Goal: Task Accomplishment & Management: Manage account settings

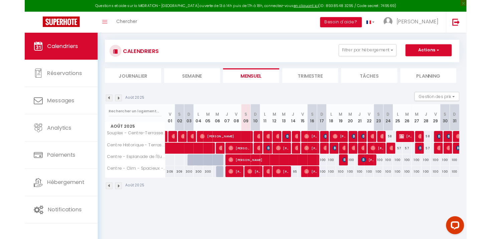
scroll to position [35, 0]
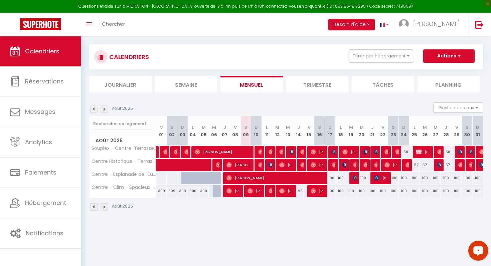
click at [475, 249] on icon "Open LiveChat chat widget" at bounding box center [478, 250] width 6 height 4
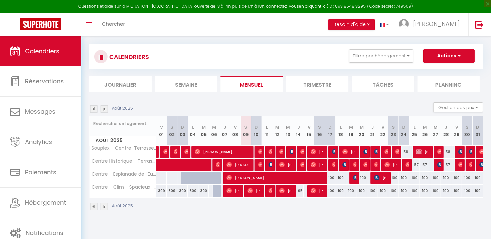
click at [341, 107] on div "Août 2025 Gestion des prix Nb Nuits minimum Règles Disponibilité" at bounding box center [285, 109] width 393 height 14
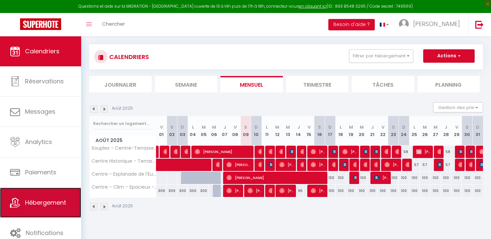
click at [52, 211] on link "Hébergement" at bounding box center [40, 203] width 81 height 30
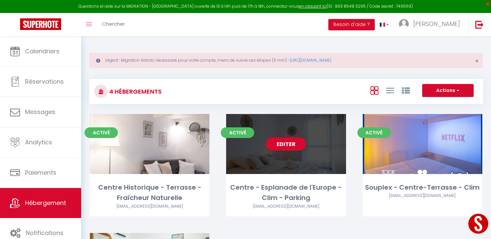
click at [284, 152] on div "Editer" at bounding box center [285, 144] width 119 height 60
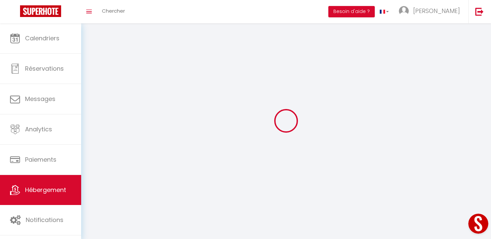
select select
select select "28"
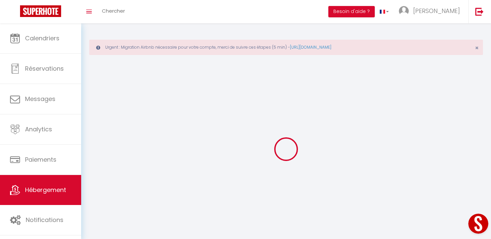
select select
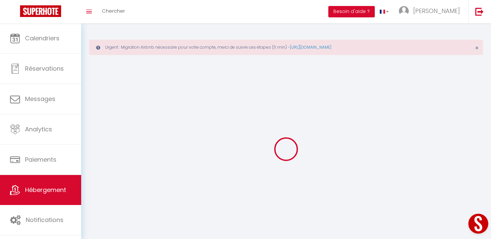
select select
checkbox input "false"
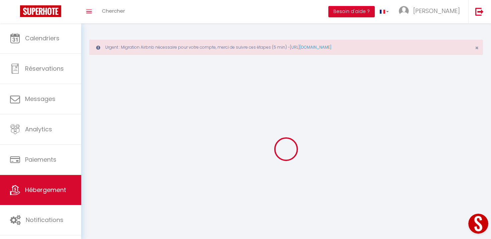
select select
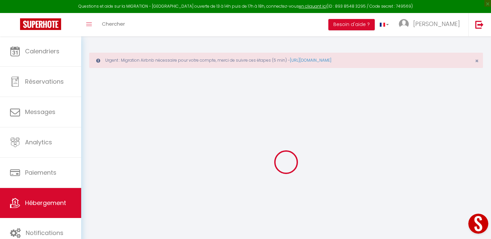
select select
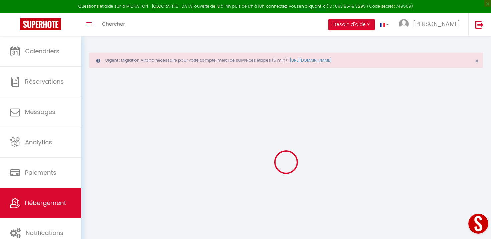
select select
checkbox input "false"
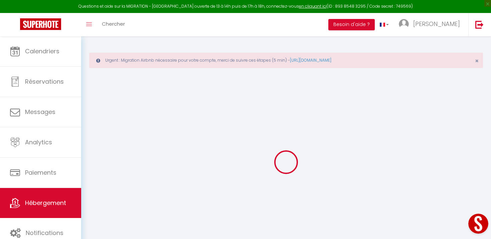
select select
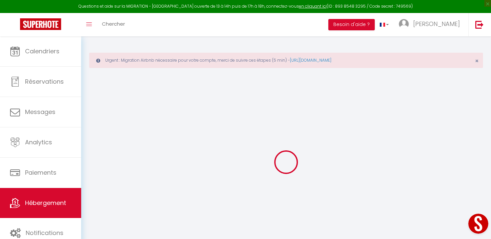
select select
checkbox input "false"
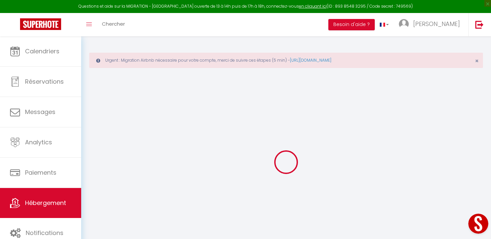
checkbox input "false"
select select
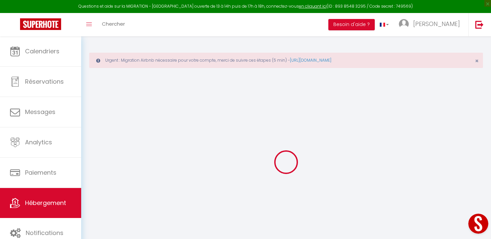
select select
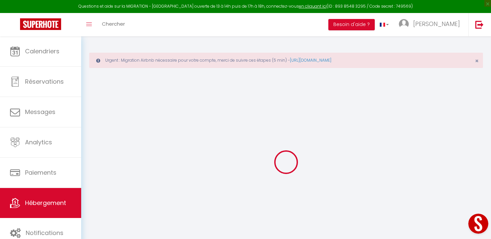
checkbox input "false"
select select
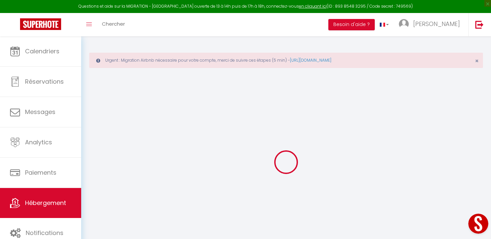
select select
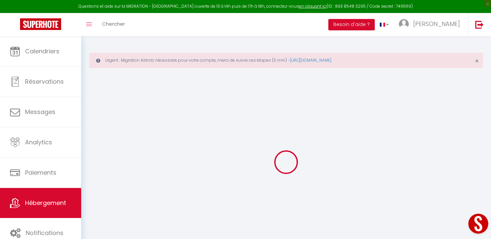
select select
checkbox input "false"
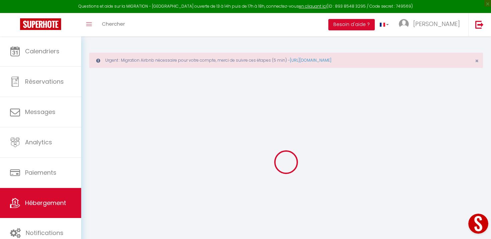
checkbox input "false"
select select
type input "Centre - Esplanade de l'Europe - Clim - Parking"
type input "[PERSON_NAME]"
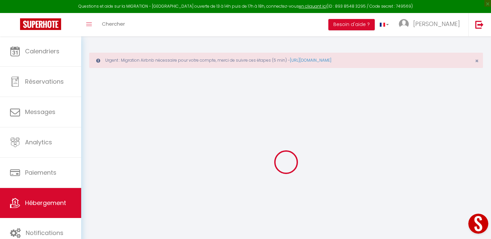
type input "[PERSON_NAME]"
select select "2"
type input "35"
select select
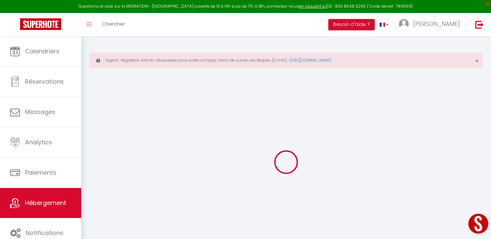
select select
type input "22 Esplanade de l'Europe"
type input "34000"
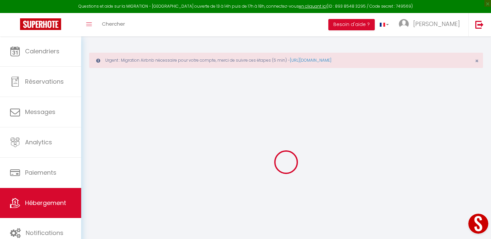
type input "[GEOGRAPHIC_DATA]"
type input "[EMAIL_ADDRESS][DOMAIN_NAME]"
select select "11546"
checkbox input "false"
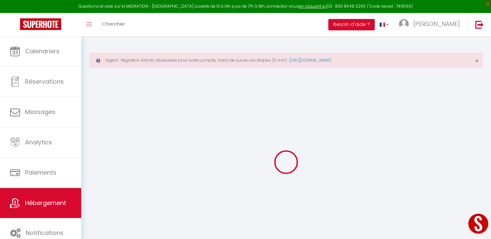
checkbox input "false"
type input "0"
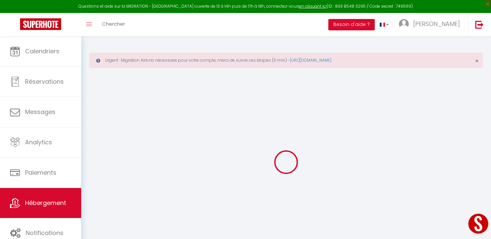
type input "0"
select select
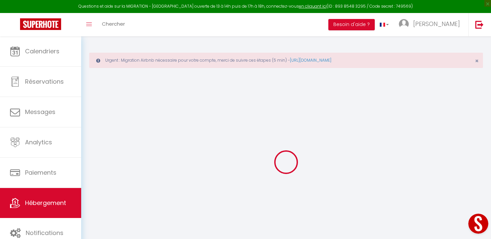
select select
checkbox input "false"
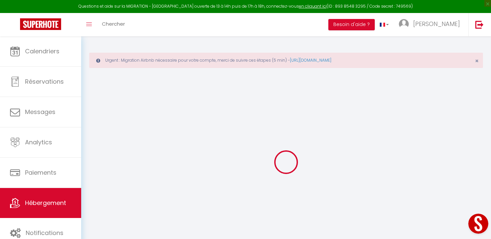
select select "51107"
select select
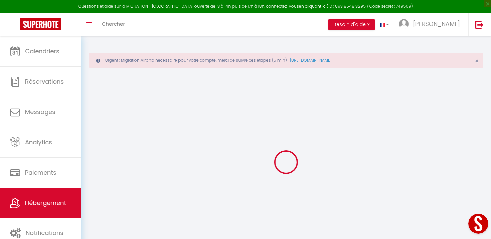
select select
checkbox input "false"
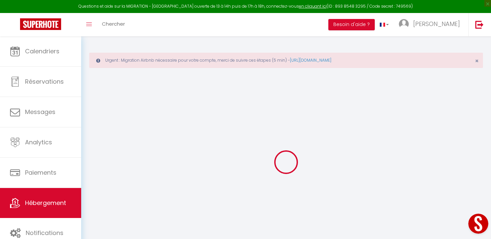
checkbox input "false"
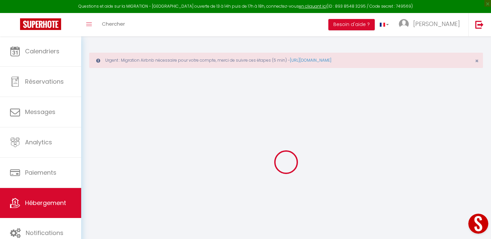
select select "14:00"
select select
select select "11:00"
select select "30"
select select "120"
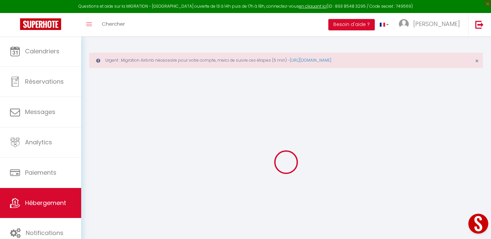
select select
checkbox input "false"
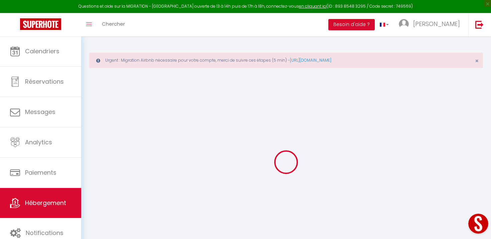
select select
checkbox input "false"
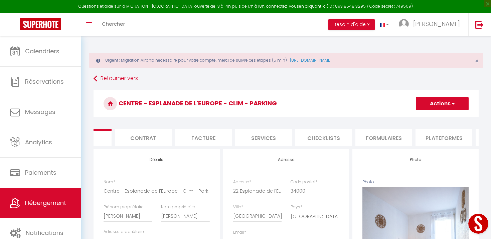
scroll to position [0, 43]
click at [321, 140] on li "Checklists" at bounding box center [319, 137] width 57 height 16
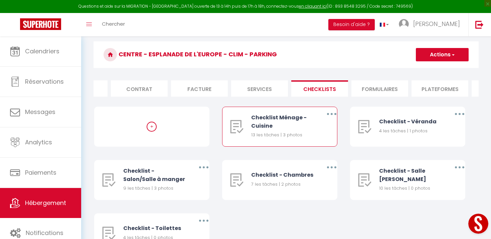
scroll to position [61, 0]
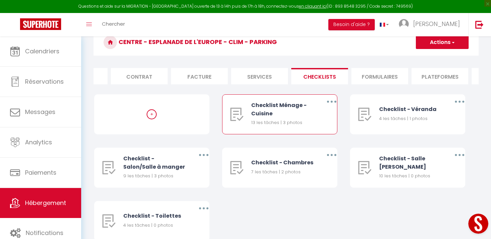
click at [331, 99] on button "button" at bounding box center [331, 101] width 19 height 11
click at [316, 116] on link "Editer" at bounding box center [313, 116] width 49 height 11
type input "Checklist Ménage - Cuisine"
type input "Cusine"
select select
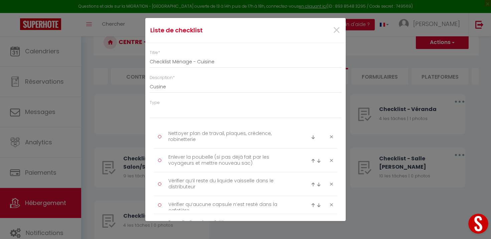
scroll to position [1, 0]
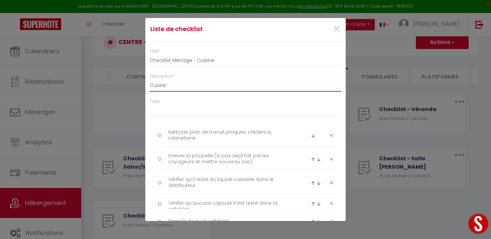
click at [156, 86] on input "Cusine" at bounding box center [246, 85] width 192 height 12
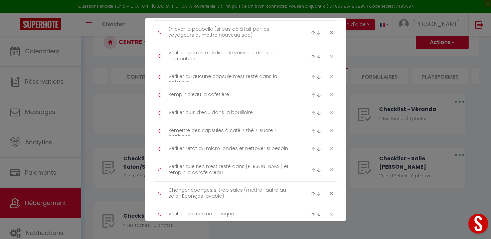
scroll to position [281, 0]
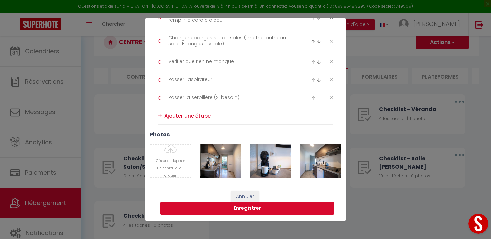
type input "Cuisine"
click at [235, 213] on button "Enregistrer" at bounding box center [247, 208] width 174 height 13
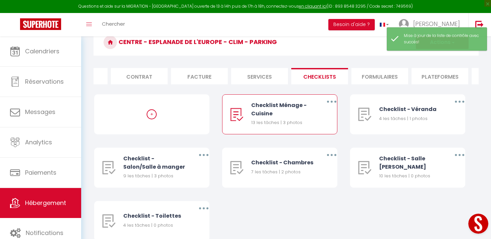
click at [357, 74] on li "Formulaires" at bounding box center [379, 76] width 57 height 16
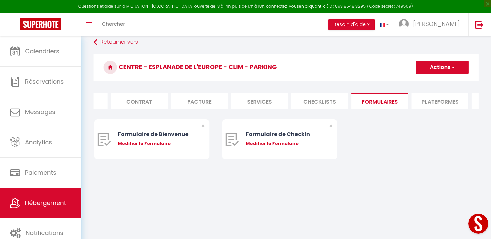
click at [423, 104] on li "Plateformes" at bounding box center [439, 101] width 57 height 16
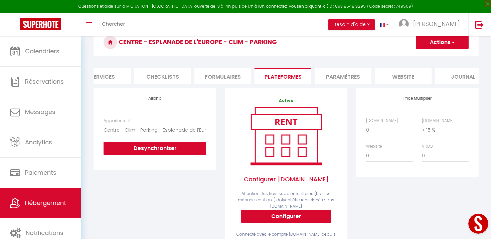
scroll to position [0, 216]
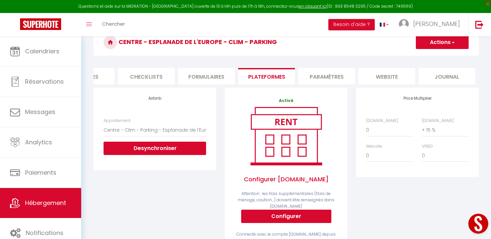
click at [342, 77] on li "Paramètres" at bounding box center [326, 76] width 57 height 16
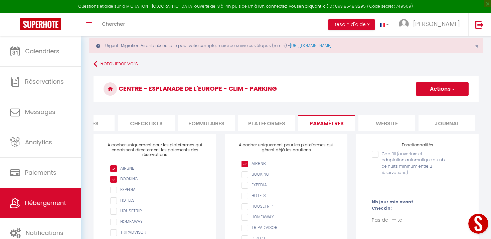
scroll to position [10, 0]
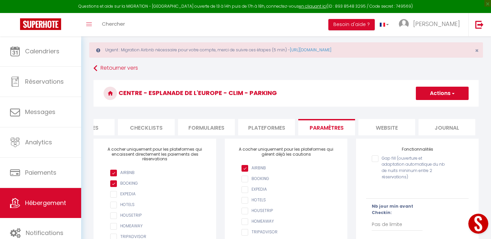
click at [389, 121] on li "website" at bounding box center [386, 127] width 57 height 16
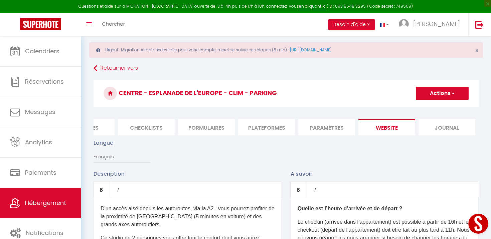
click at [428, 120] on li "Journal" at bounding box center [446, 127] width 57 height 16
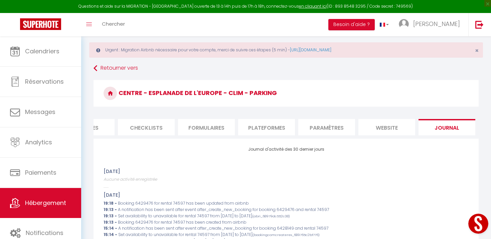
click at [213, 132] on li "Formulaires" at bounding box center [206, 127] width 57 height 16
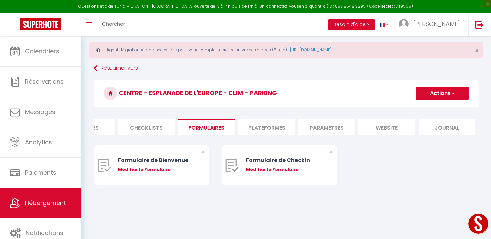
click at [178, 126] on ul "Info Contrat Facture Services Checklists Formulaires Plateformes Paramètres web…" at bounding box center [285, 127] width 385 height 16
click at [158, 128] on li "Checklists" at bounding box center [146, 127] width 57 height 16
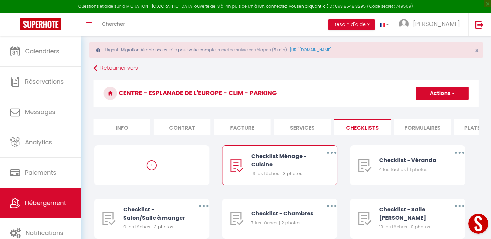
click at [275, 130] on li "Services" at bounding box center [302, 127] width 57 height 16
select select
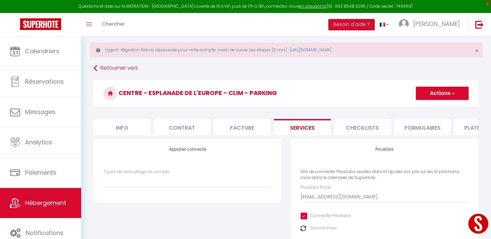
click at [258, 129] on li "Facture" at bounding box center [242, 127] width 57 height 16
select select
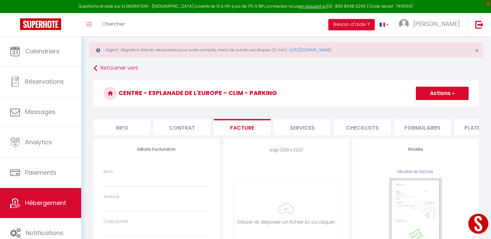
click at [196, 126] on li "Contrat" at bounding box center [182, 127] width 57 height 16
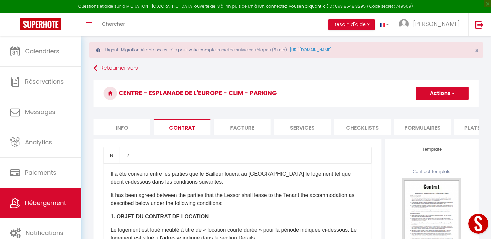
click at [133, 122] on li "Info" at bounding box center [121, 127] width 57 height 16
select select
checkbox input "false"
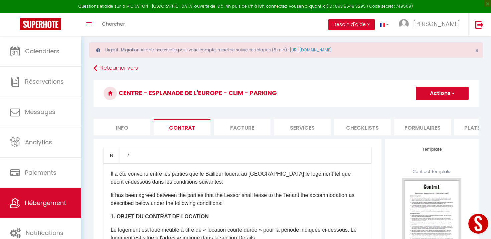
checkbox input "false"
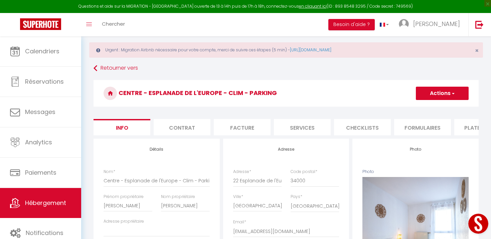
select select
checkbox input "false"
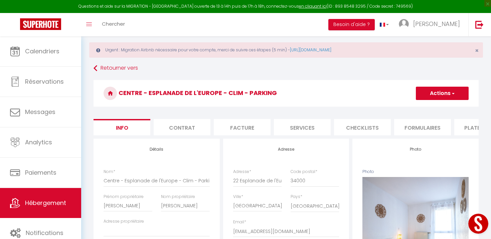
select select
checkbox input "false"
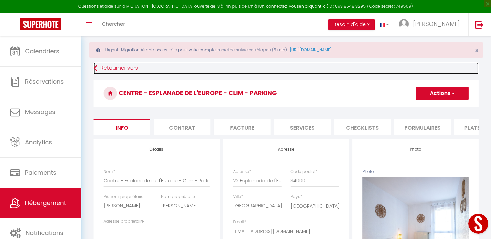
click at [97, 64] on icon at bounding box center [95, 68] width 4 height 12
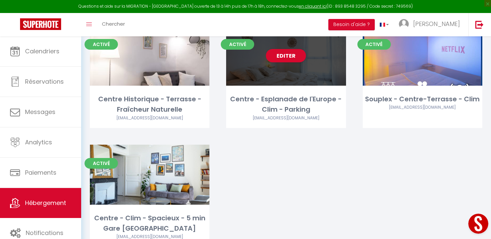
scroll to position [96, 0]
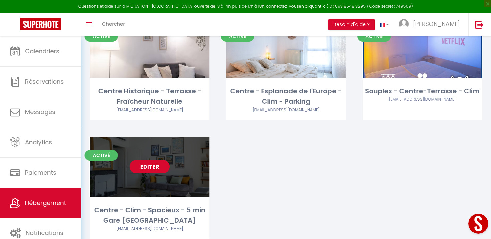
click at [166, 168] on link "Editer" at bounding box center [149, 166] width 40 height 13
click at [145, 167] on link "Editer" at bounding box center [149, 166] width 40 height 13
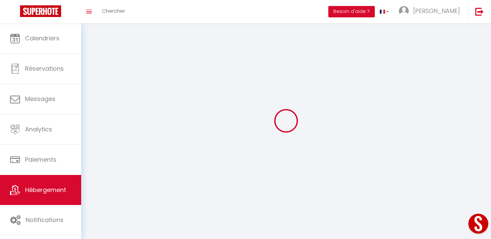
select select
select select "28"
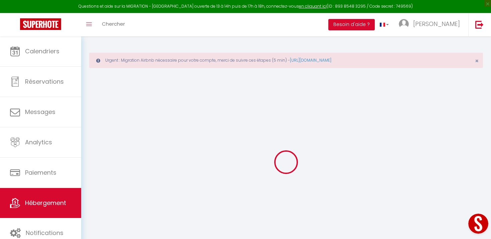
select select
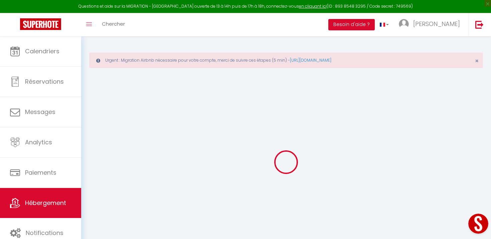
select select
checkbox input "false"
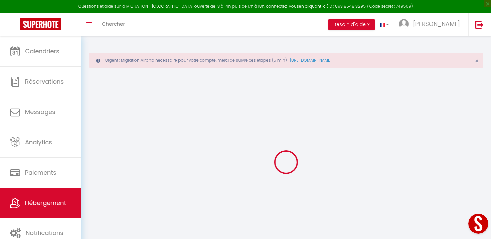
select select
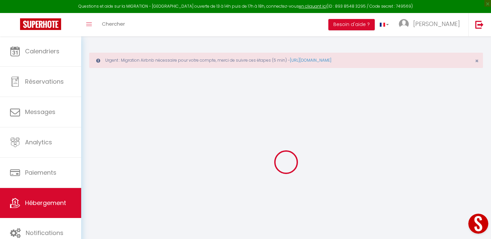
select select
checkbox input "false"
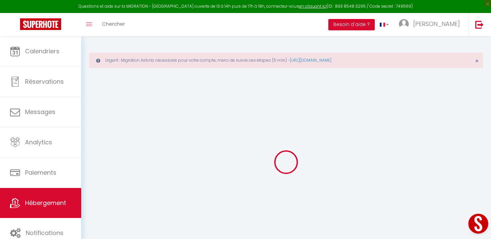
checkbox input "false"
select select
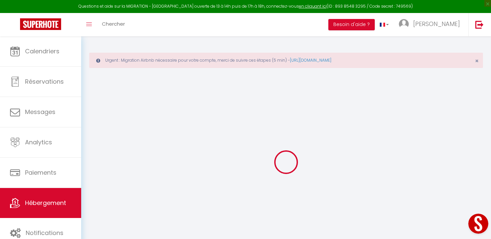
select select
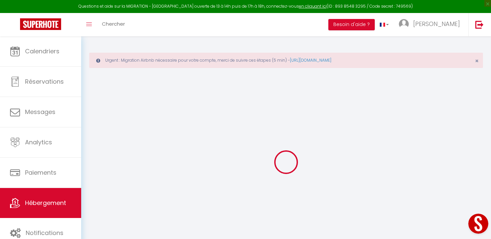
checkbox input "false"
select select
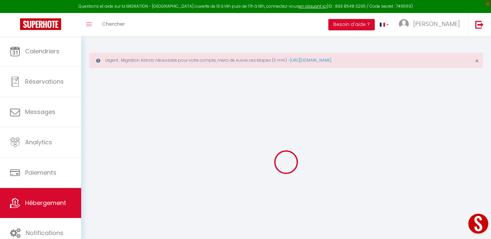
select select
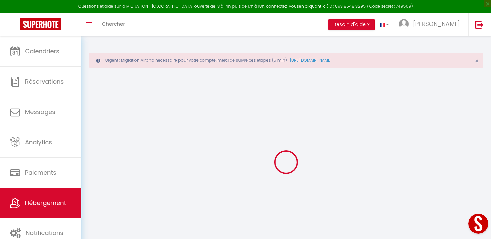
select select
checkbox input "false"
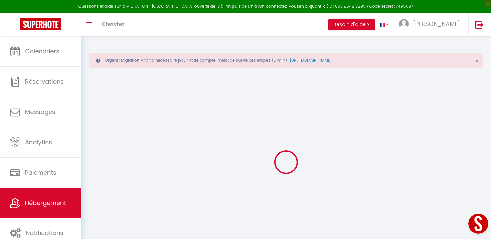
checkbox input "false"
select select
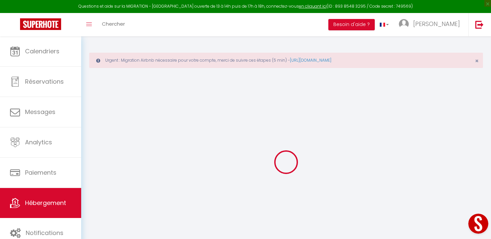
select select
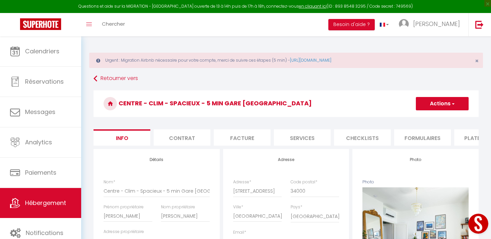
click at [295, 143] on li "Services" at bounding box center [302, 137] width 57 height 16
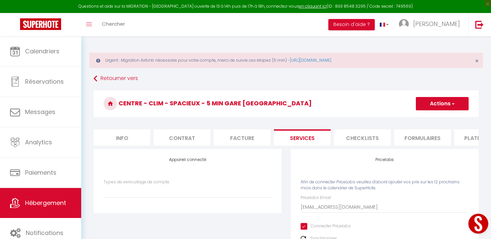
click at [352, 140] on li "Checklists" at bounding box center [362, 137] width 57 height 16
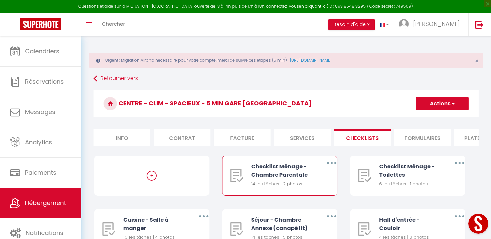
click at [330, 161] on button "button" at bounding box center [331, 163] width 19 height 11
click at [309, 176] on link "Editer" at bounding box center [313, 178] width 49 height 11
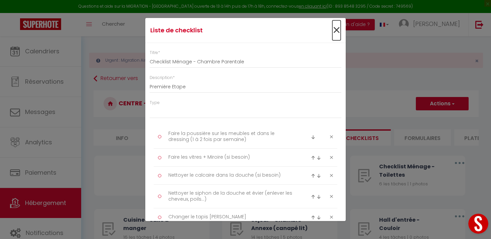
click at [336, 32] on span "×" at bounding box center [336, 30] width 8 height 20
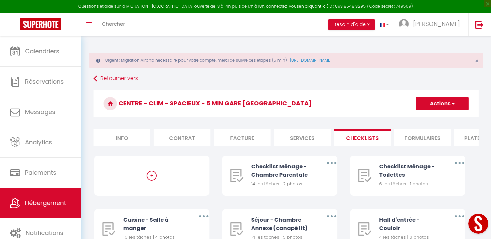
click at [305, 147] on form "Centre - Clim - Spacieux - 5 min Gare [GEOGRAPHIC_DATA] Actions Créer une nouve…" at bounding box center [285, 203] width 385 height 226
click at [295, 142] on li "Services" at bounding box center [302, 137] width 57 height 16
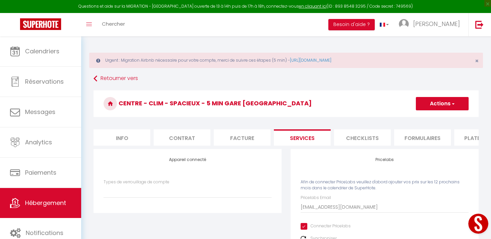
click at [259, 140] on li "Facture" at bounding box center [242, 137] width 57 height 16
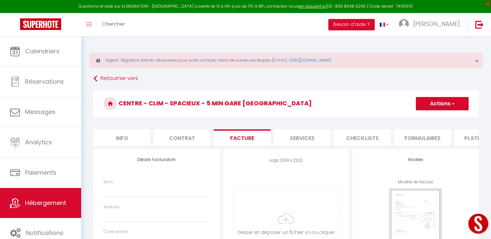
click at [290, 136] on li "Services" at bounding box center [302, 137] width 57 height 16
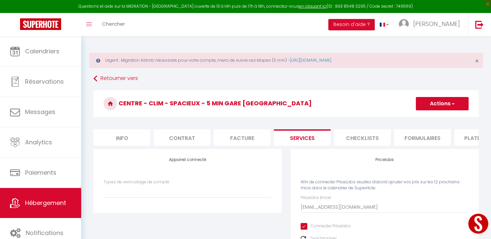
click at [265, 139] on li "Facture" at bounding box center [242, 137] width 57 height 16
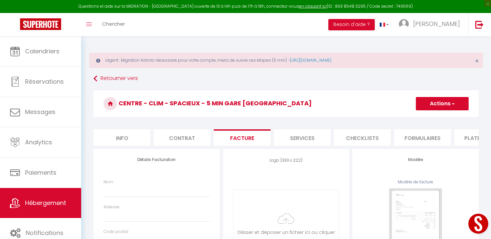
click at [195, 141] on li "Contrat" at bounding box center [182, 137] width 57 height 16
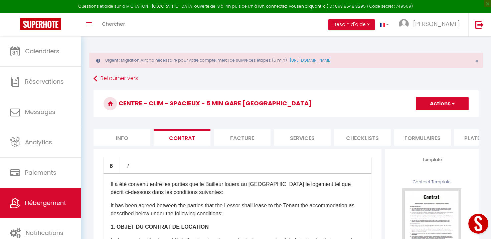
scroll to position [90, 0]
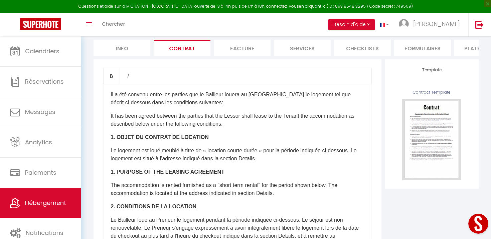
click at [119, 49] on li "Info" at bounding box center [121, 48] width 57 height 16
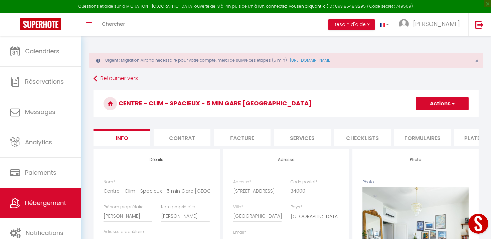
scroll to position [0, 216]
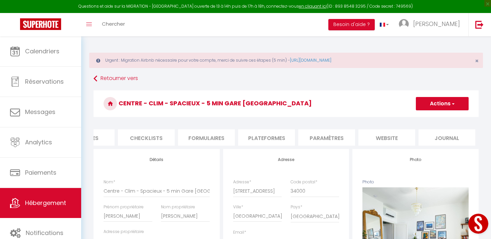
click at [402, 139] on li "website" at bounding box center [386, 137] width 57 height 16
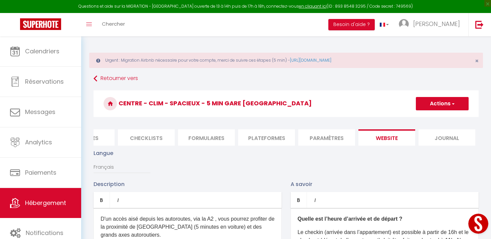
click at [339, 140] on li "Paramètres" at bounding box center [326, 137] width 57 height 16
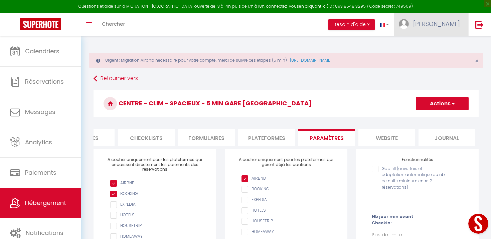
click at [431, 23] on link "[PERSON_NAME]" at bounding box center [430, 24] width 74 height 23
click at [432, 57] on link "Équipe" at bounding box center [441, 58] width 49 height 11
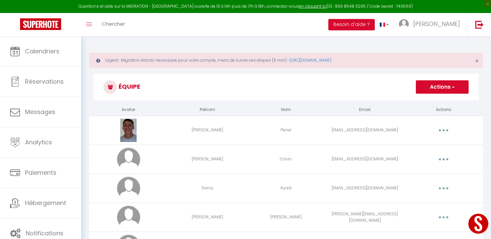
scroll to position [43, 0]
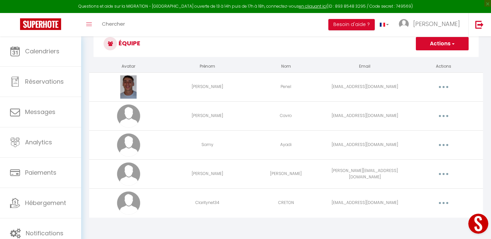
click at [442, 203] on button "button" at bounding box center [443, 203] width 19 height 11
click at [415, 214] on link "Editer" at bounding box center [425, 218] width 49 height 11
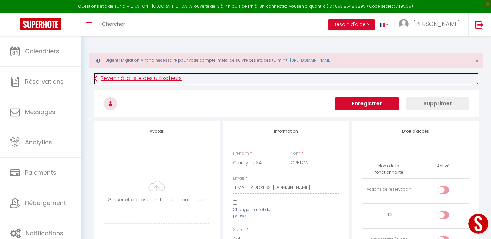
click at [99, 78] on link "Revenir à la liste des utilisateurs" at bounding box center [285, 79] width 385 height 12
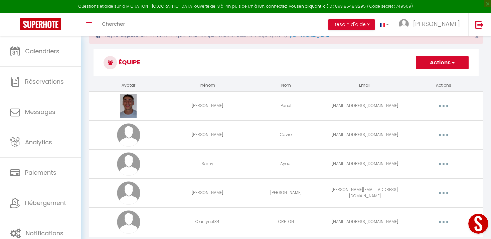
scroll to position [28, 0]
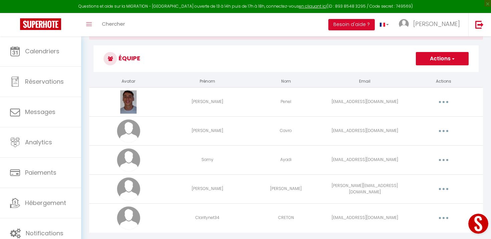
click at [447, 133] on button "button" at bounding box center [443, 131] width 19 height 11
click at [427, 148] on link "Editer" at bounding box center [425, 146] width 49 height 11
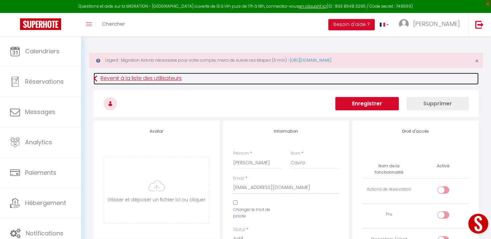
click at [154, 76] on link "Revenir à la liste des utilisateurs" at bounding box center [285, 79] width 385 height 12
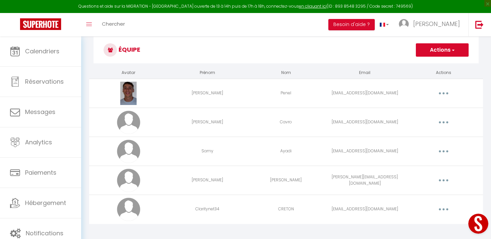
scroll to position [43, 0]
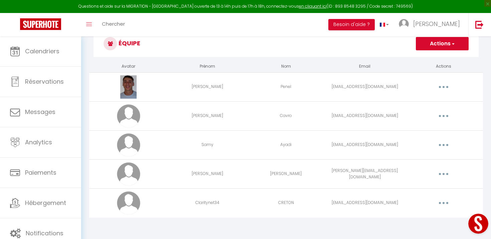
click at [442, 203] on icon "button" at bounding box center [443, 203] width 2 height 2
click at [410, 218] on link "Editer" at bounding box center [425, 218] width 49 height 11
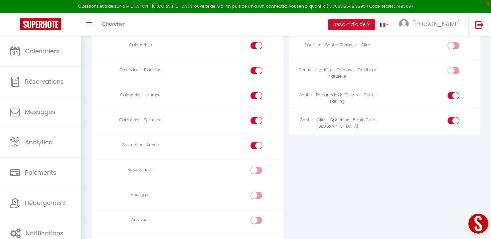
scroll to position [428, 0]
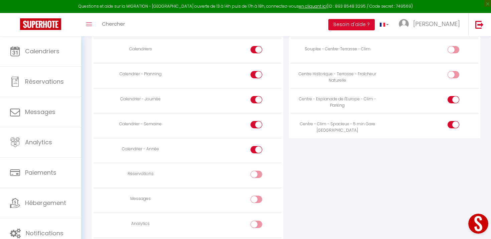
click at [257, 175] on input "checkbox" at bounding box center [262, 176] width 12 height 10
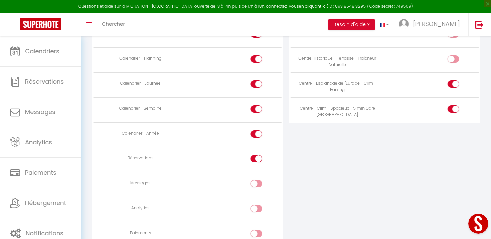
scroll to position [444, 0]
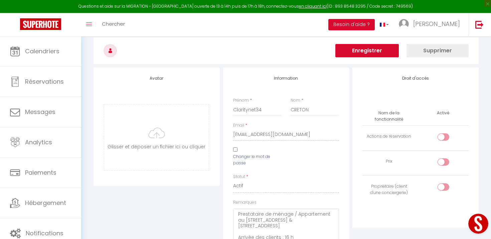
click at [373, 50] on button "Enregistrer" at bounding box center [366, 50] width 63 height 13
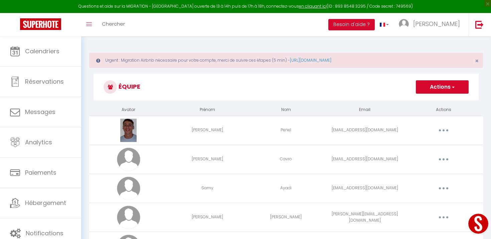
scroll to position [43, 0]
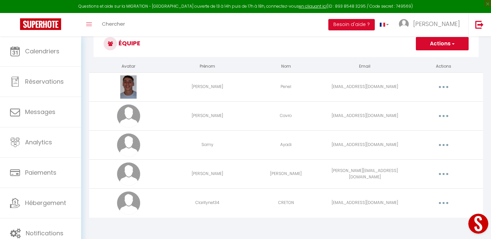
click at [443, 205] on button "button" at bounding box center [443, 203] width 19 height 11
click at [418, 217] on link "Editer" at bounding box center [425, 218] width 49 height 11
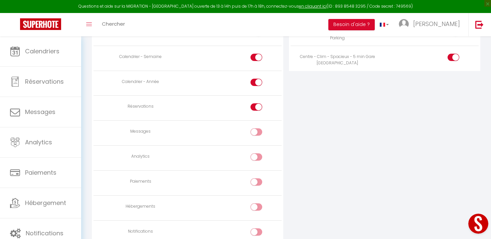
scroll to position [495, 0]
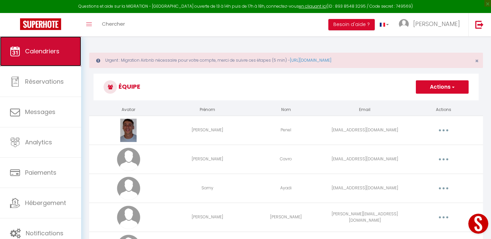
click at [33, 63] on link "Calendriers" at bounding box center [40, 51] width 81 height 30
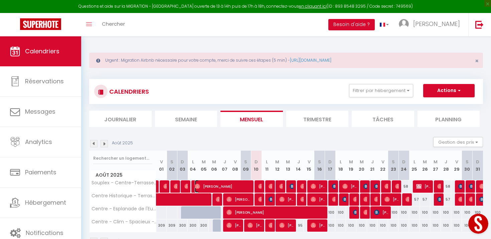
click at [240, 185] on span "[PERSON_NAME]" at bounding box center [223, 186] width 57 height 13
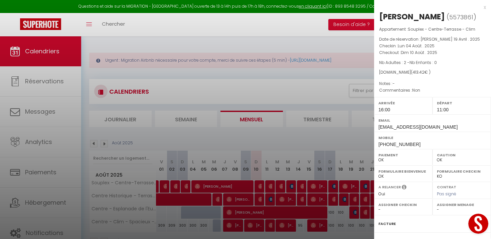
click at [322, 137] on div at bounding box center [245, 119] width 491 height 239
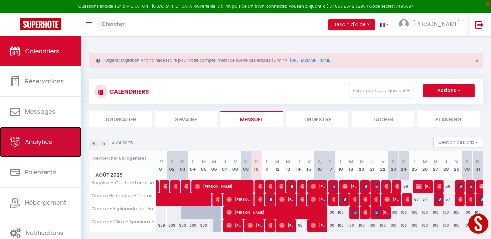
click at [34, 141] on span "Analytics" at bounding box center [38, 142] width 27 height 8
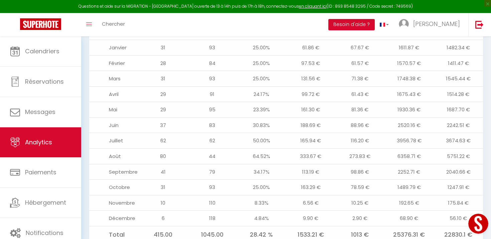
scroll to position [804, 0]
